Goal: Information Seeking & Learning: Learn about a topic

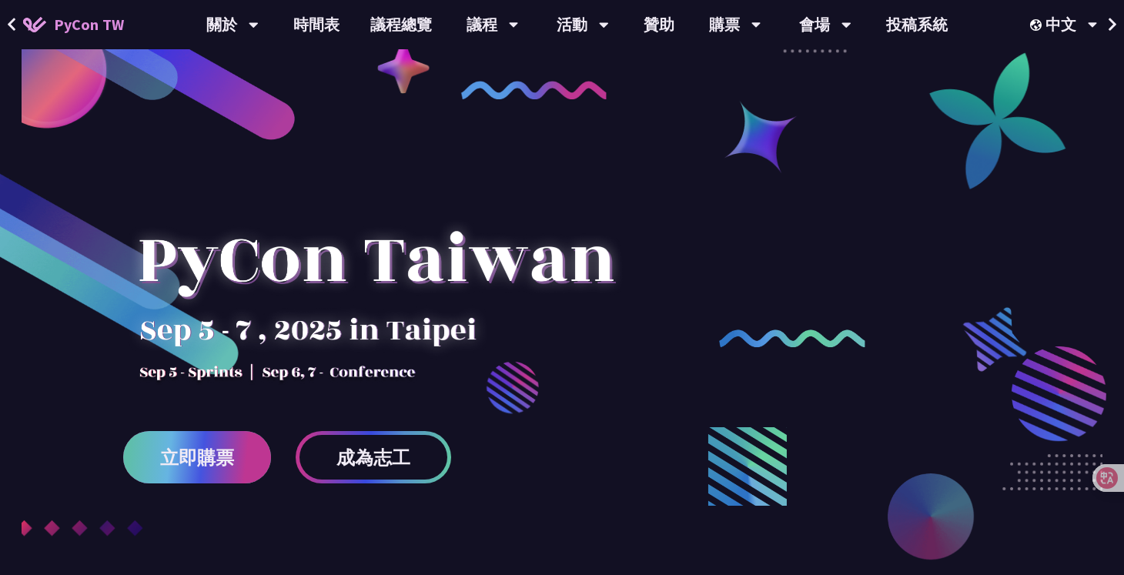
click at [185, 456] on span "立即購票" at bounding box center [197, 457] width 74 height 19
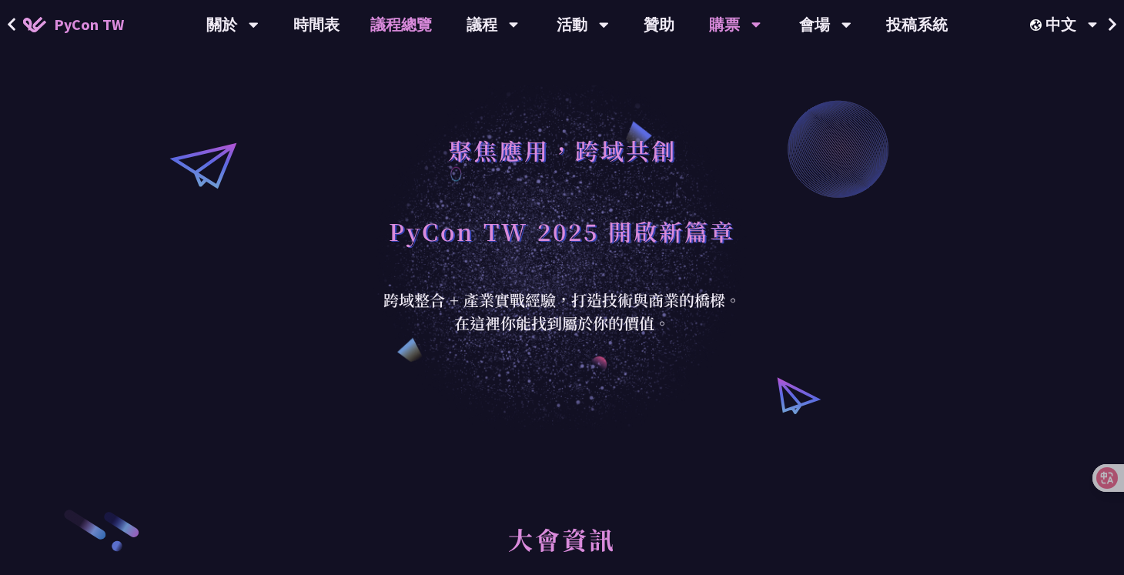
click at [386, 28] on link "議程總覽" at bounding box center [401, 24] width 92 height 49
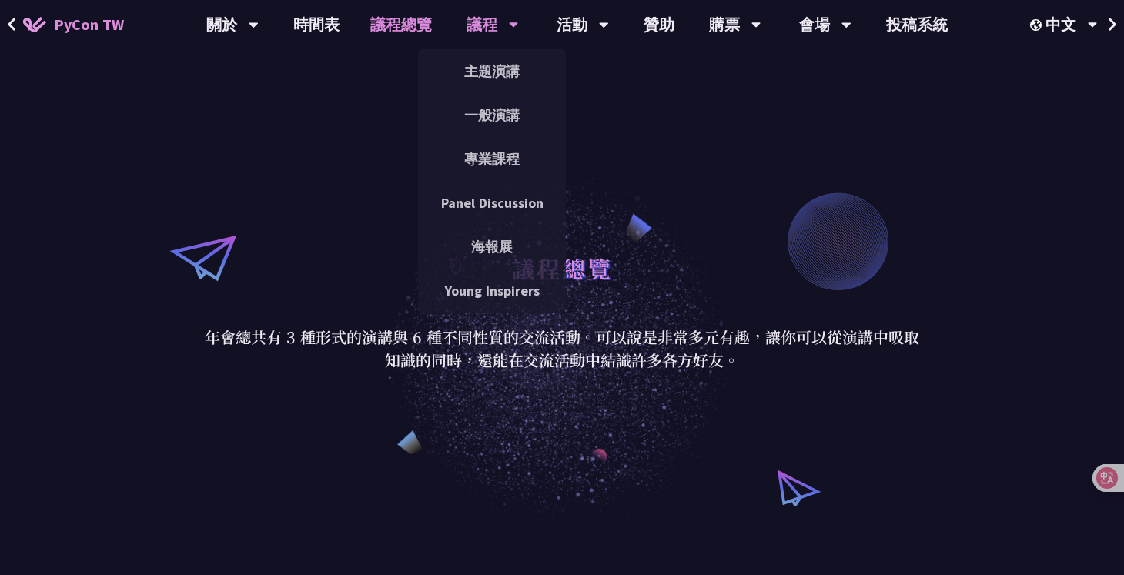
click at [486, 26] on div "議程" at bounding box center [493, 24] width 52 height 49
click at [491, 68] on link "主題演講" at bounding box center [492, 71] width 148 height 36
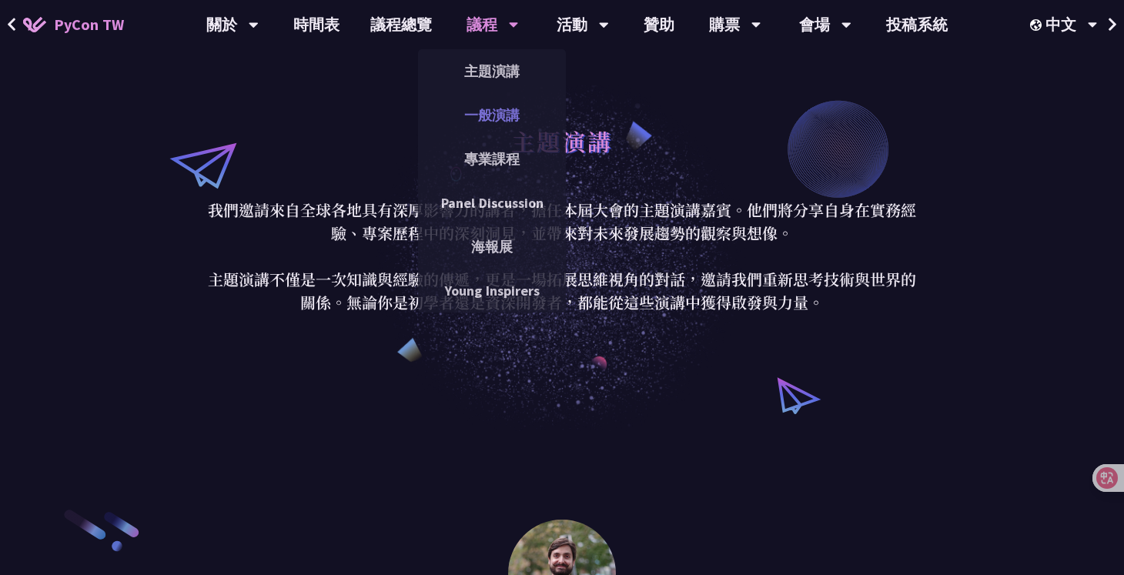
click at [491, 116] on link "一般演講" at bounding box center [492, 115] width 148 height 36
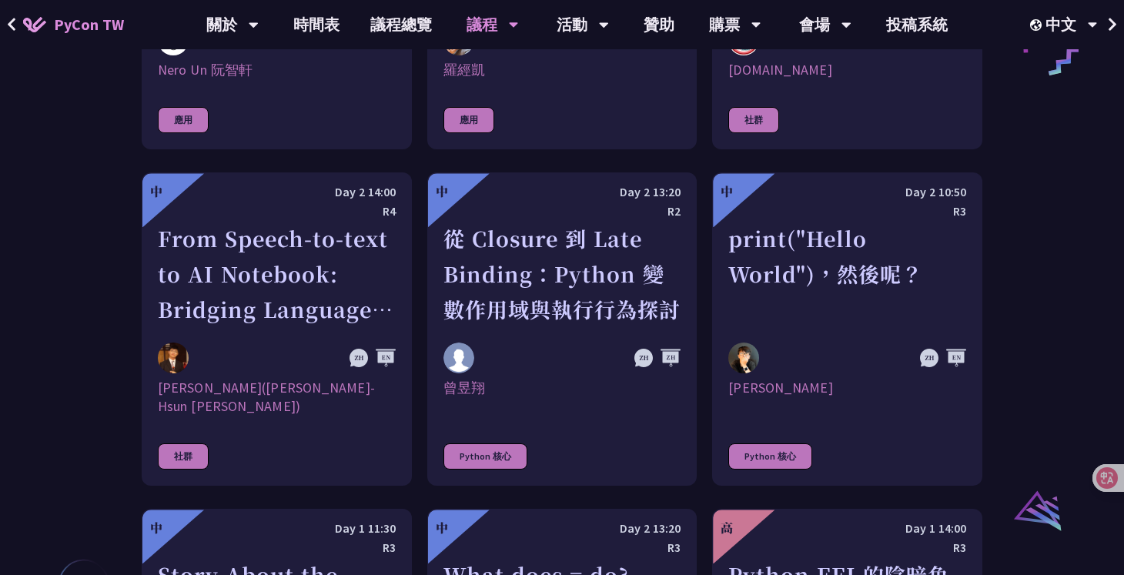
scroll to position [1369, 0]
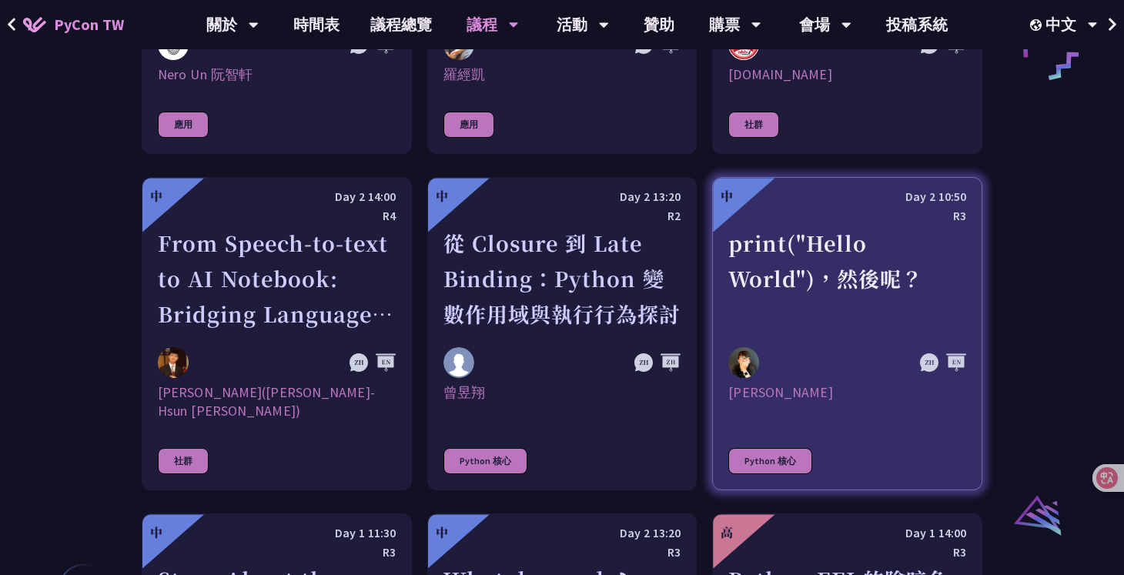
click at [824, 355] on div at bounding box center [812, 362] width 166 height 31
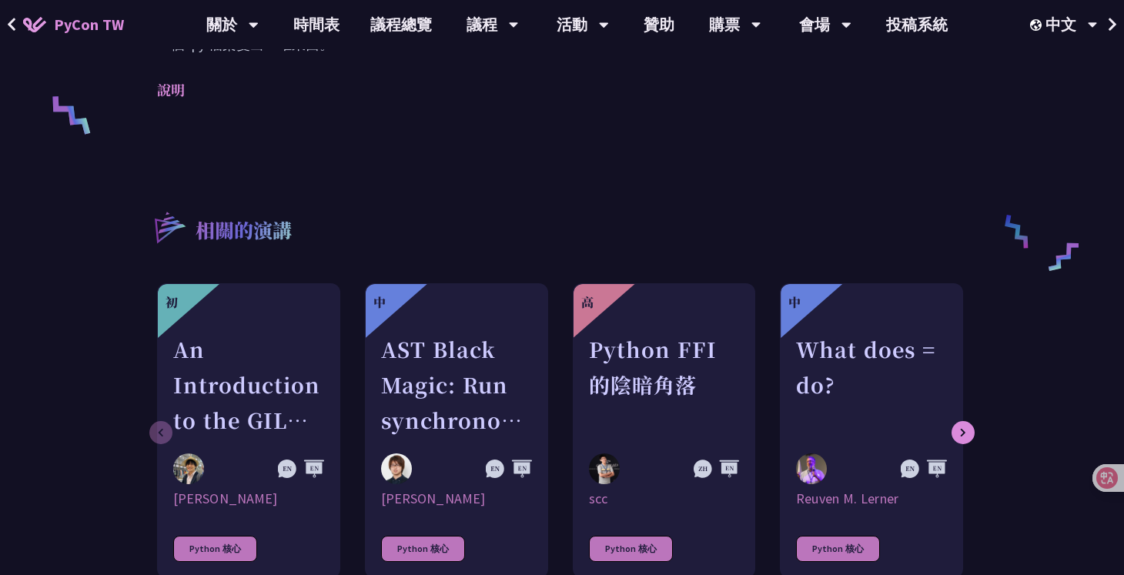
scroll to position [658, 0]
